Goal: Transaction & Acquisition: Purchase product/service

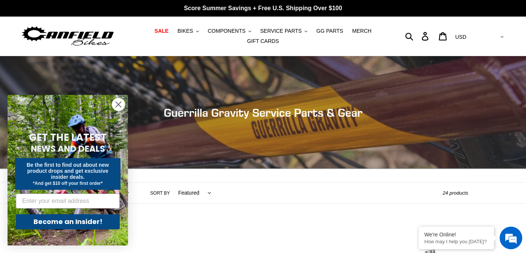
click at [120, 103] on icon "Close dialog" at bounding box center [118, 104] width 5 height 5
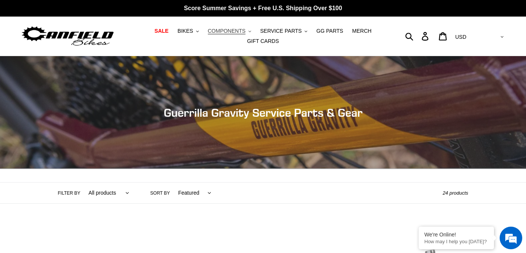
click at [247, 31] on button "COMPONENTS .cls-1{fill:#231f20}" at bounding box center [229, 31] width 51 height 10
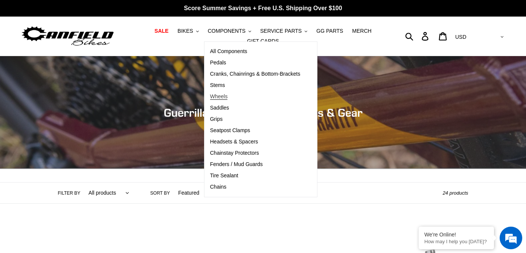
click at [220, 96] on span "Wheels" at bounding box center [219, 96] width 18 height 6
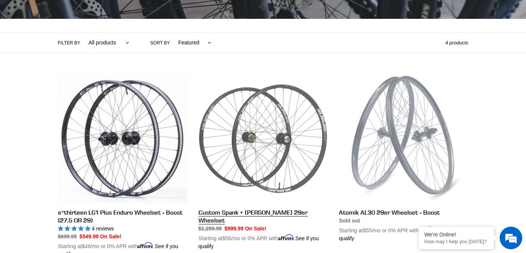
scroll to position [152, 0]
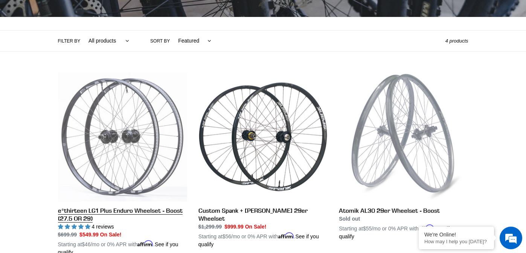
click at [109, 156] on link "e*thirteen LG1 Plus Enduro Wheelset - Boost (27.5 OR 29)" at bounding box center [122, 164] width 129 height 184
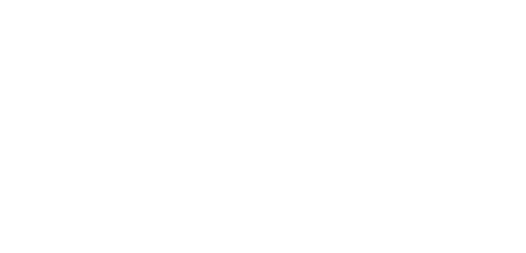
select select "highest-rating"
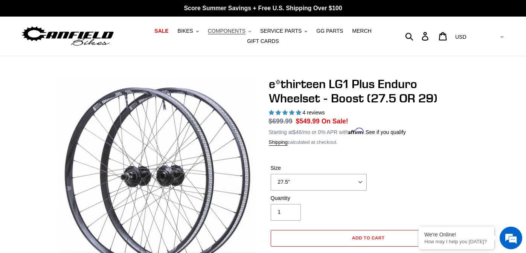
click at [251, 33] on button "COMPONENTS .cls-1{fill:#231f20}" at bounding box center [229, 31] width 51 height 10
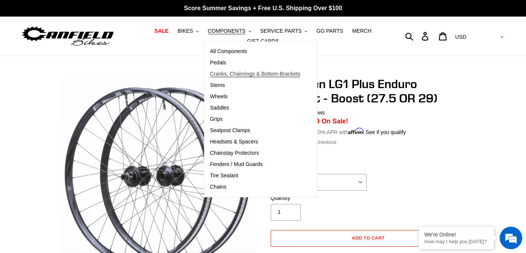
click at [242, 77] on span "Cranks, Chainrings & Bottom-Brackets" at bounding box center [255, 74] width 90 height 6
